Goal: Find specific fact: Find specific fact

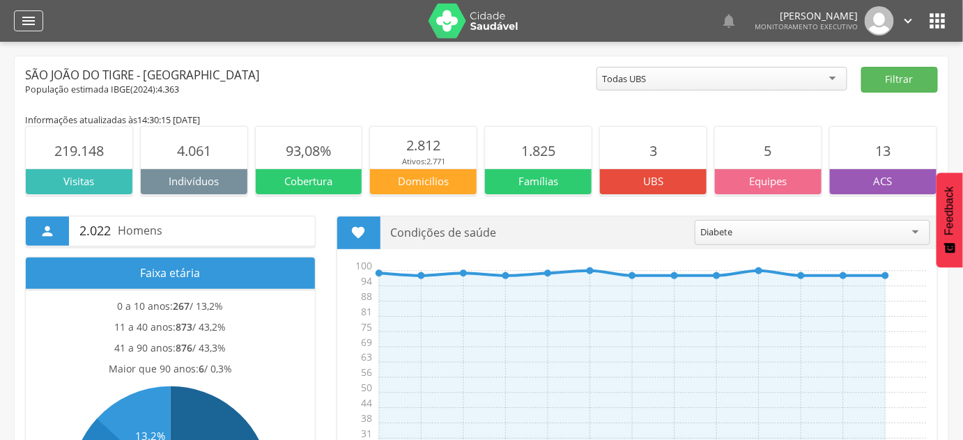
click at [31, 18] on icon "" at bounding box center [28, 21] width 17 height 17
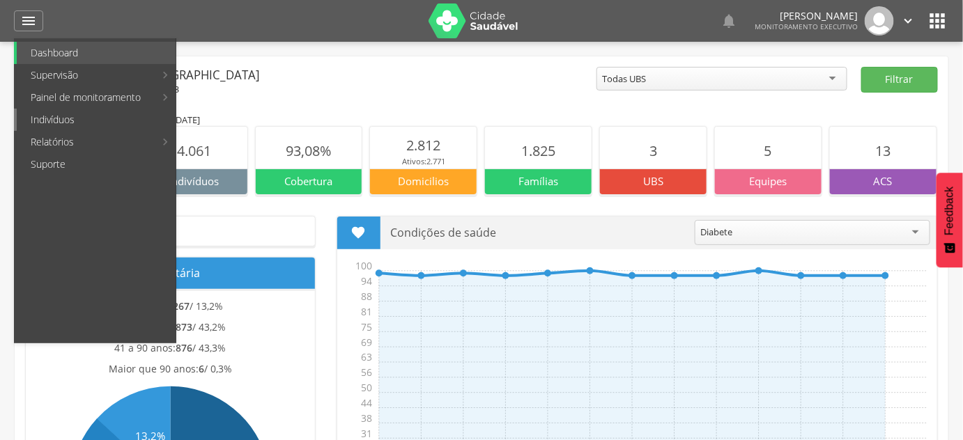
click at [65, 124] on link "Indivíduos" at bounding box center [96, 120] width 159 height 22
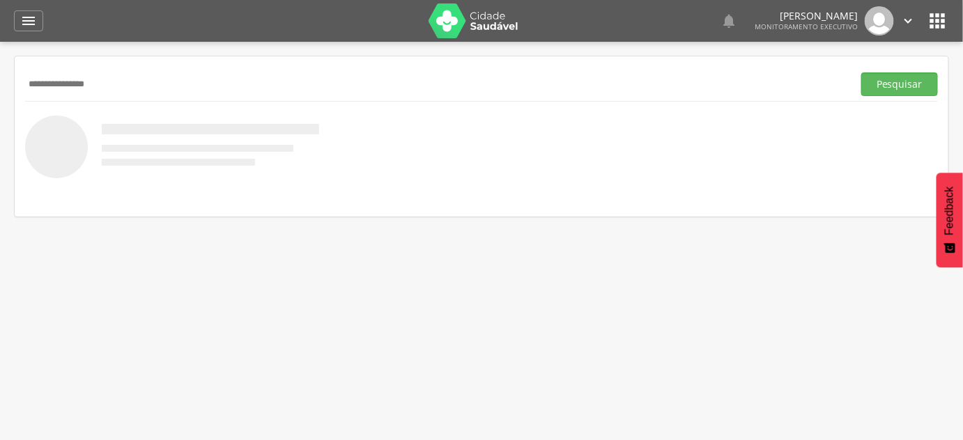
type input "**********"
click at [861, 72] on button "Pesquisar" at bounding box center [899, 84] width 77 height 24
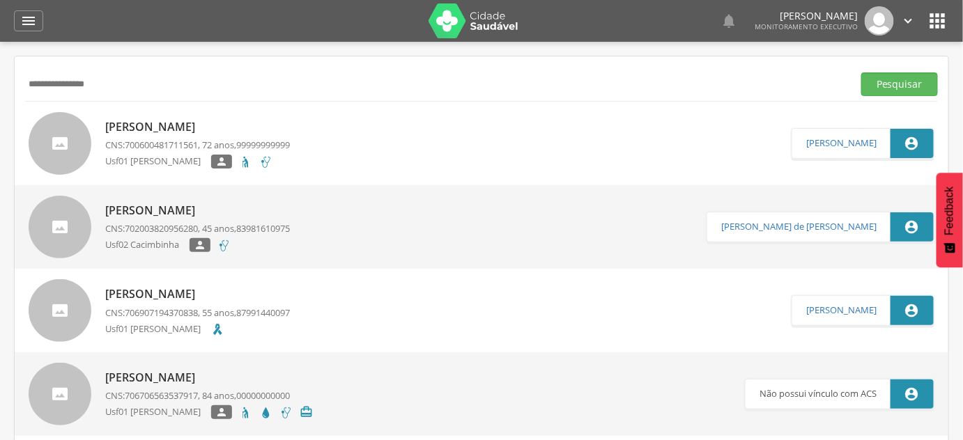
click at [168, 133] on p "[PERSON_NAME]" at bounding box center [197, 127] width 185 height 16
type input "**********"
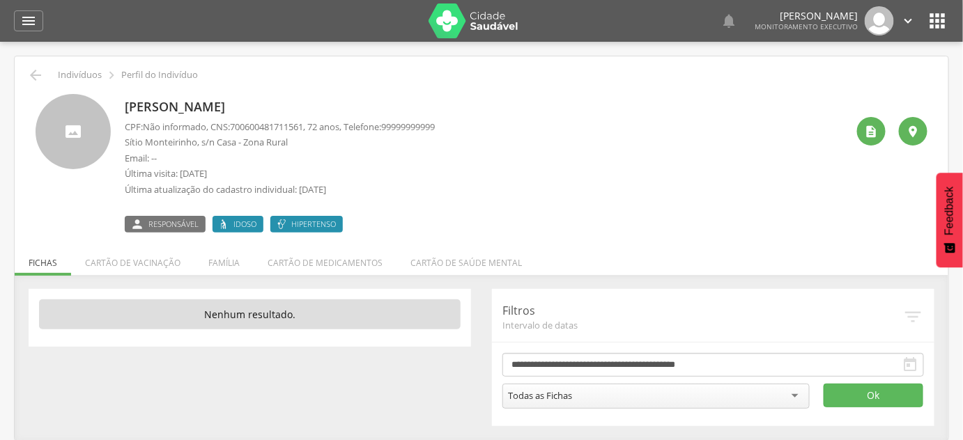
click at [225, 263] on li "Família" at bounding box center [223, 259] width 59 height 33
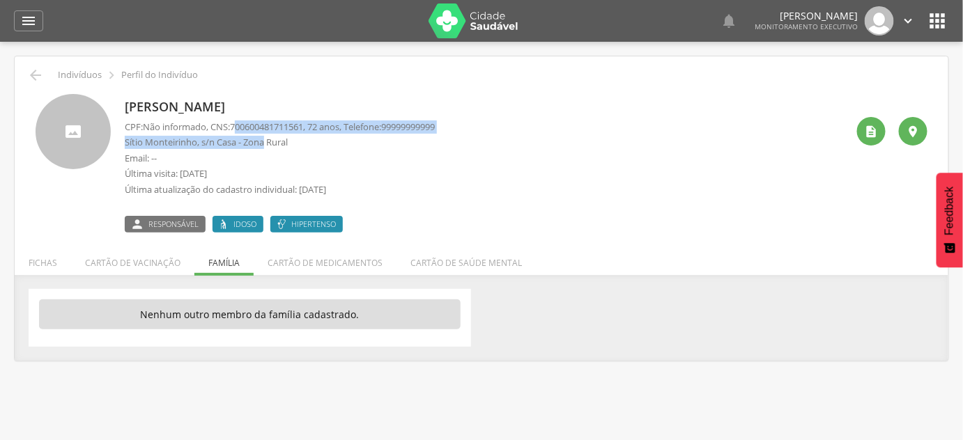
drag, startPoint x: 239, startPoint y: 126, endPoint x: 267, endPoint y: 137, distance: 29.8
click at [267, 137] on div "CPF: Não informado , CNS: [PHONE_NUMBER] , 72 anos, Telefone: 99999999999 Sítio…" at bounding box center [280, 162] width 310 height 83
click at [259, 128] on span "700600481711561" at bounding box center [266, 127] width 73 height 13
click at [254, 123] on span "700600481711561" at bounding box center [266, 127] width 73 height 13
drag, startPoint x: 237, startPoint y: 129, endPoint x: 312, endPoint y: 128, distance: 75.3
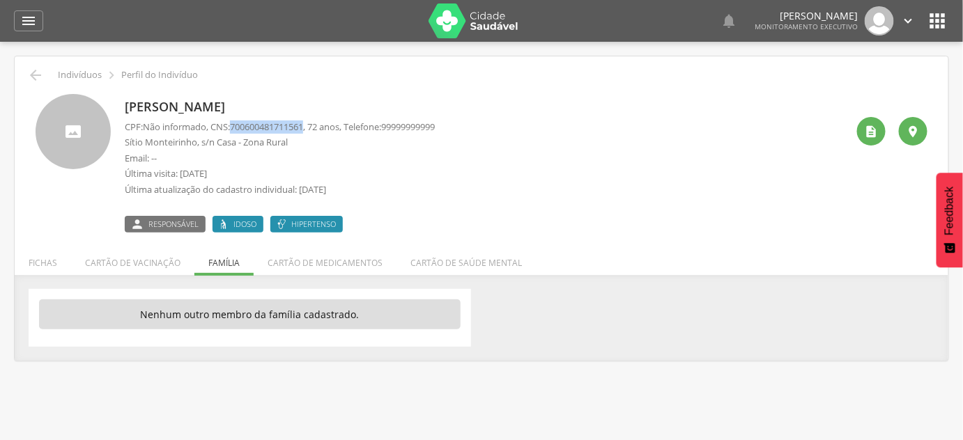
click at [303, 128] on span "700600481711561" at bounding box center [266, 127] width 73 height 13
copy span "700600481711561"
click at [40, 77] on icon "" at bounding box center [35, 75] width 17 height 17
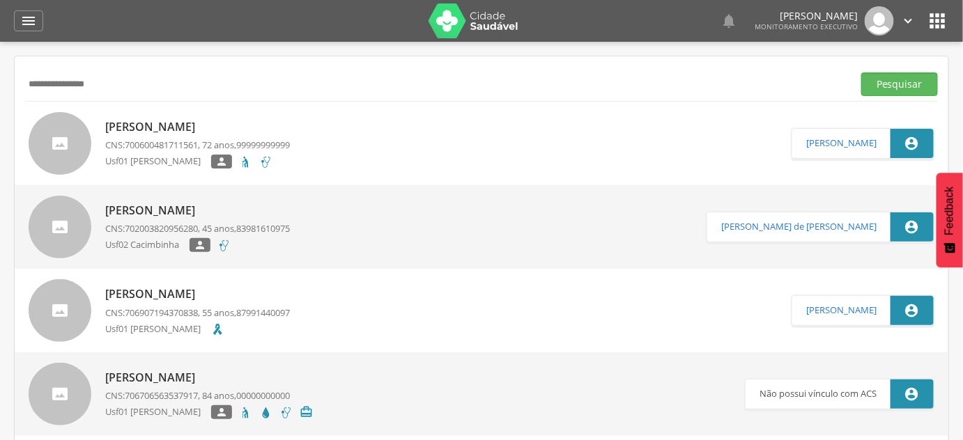
click at [154, 128] on p "[PERSON_NAME]" at bounding box center [197, 127] width 185 height 16
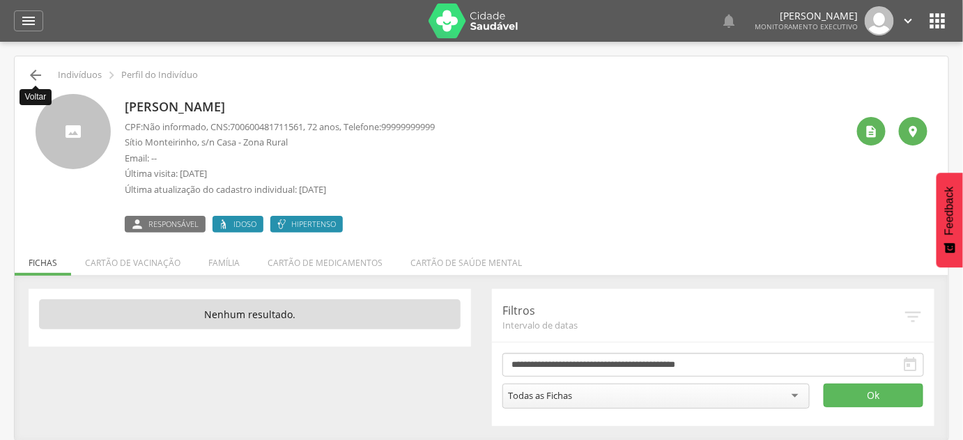
click at [38, 75] on icon "" at bounding box center [35, 75] width 17 height 17
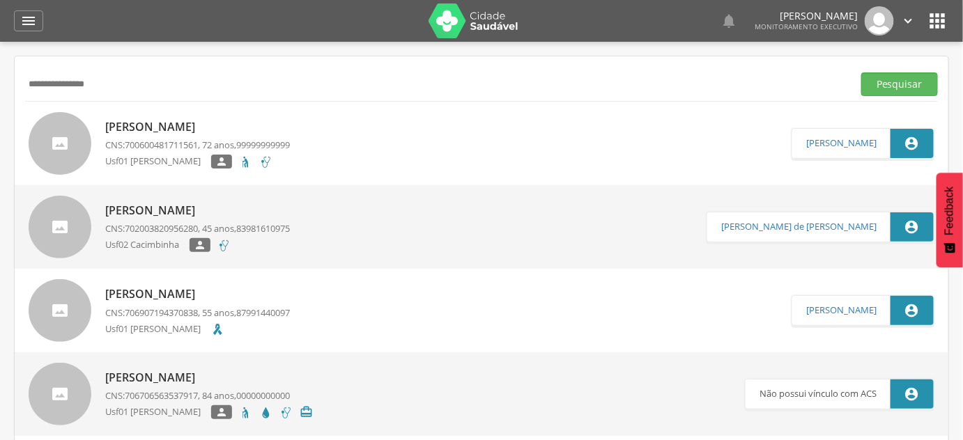
click at [198, 303] on div "[PERSON_NAME] CNS: 706907194370838 , 55 anos, 87991440097 Usf01 [PERSON_NAME]" at bounding box center [197, 310] width 185 height 56
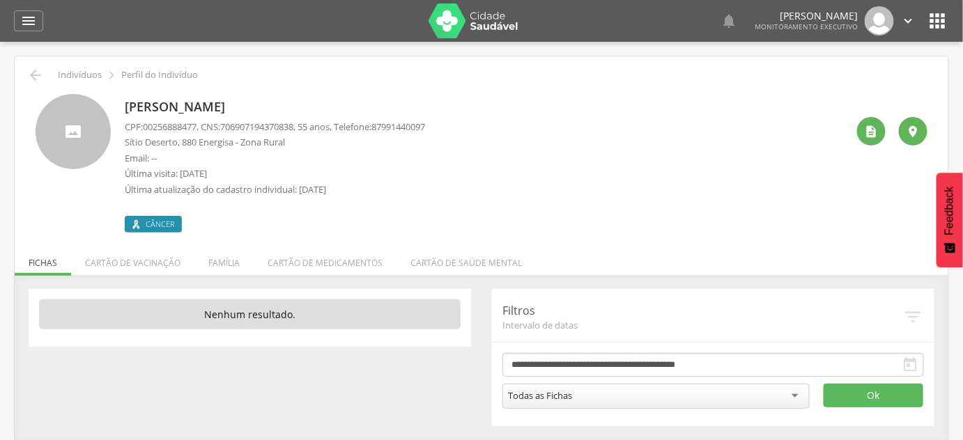
click at [257, 123] on span "706907194370838" at bounding box center [256, 127] width 73 height 13
click at [268, 125] on span "706907194370838" at bounding box center [256, 127] width 73 height 13
click at [247, 136] on p "Sítio Deserto, 880 Energisa - Zona Rural" at bounding box center [275, 142] width 300 height 13
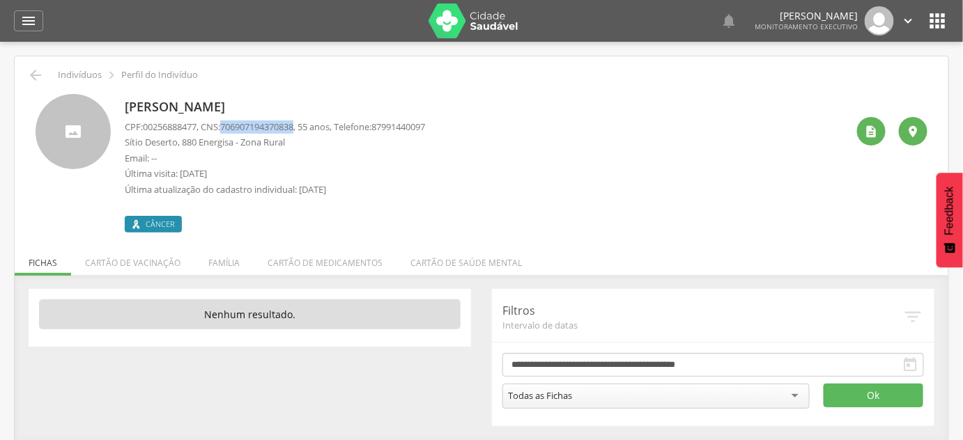
drag, startPoint x: 229, startPoint y: 125, endPoint x: 305, endPoint y: 128, distance: 76.0
click at [293, 128] on span "706907194370838" at bounding box center [256, 127] width 73 height 13
copy span "706907194370838"
